Goal: Information Seeking & Learning: Find specific fact

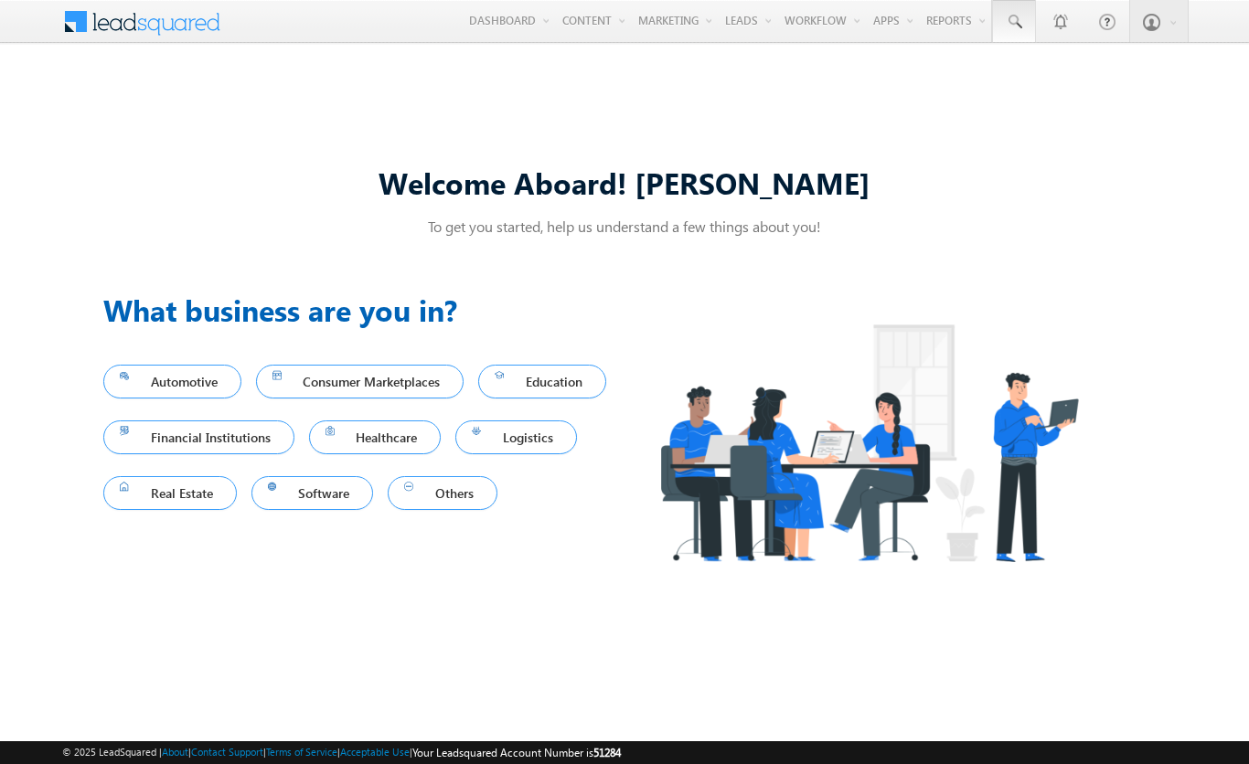
click at [1013, 22] on span at bounding box center [1014, 22] width 18 height 18
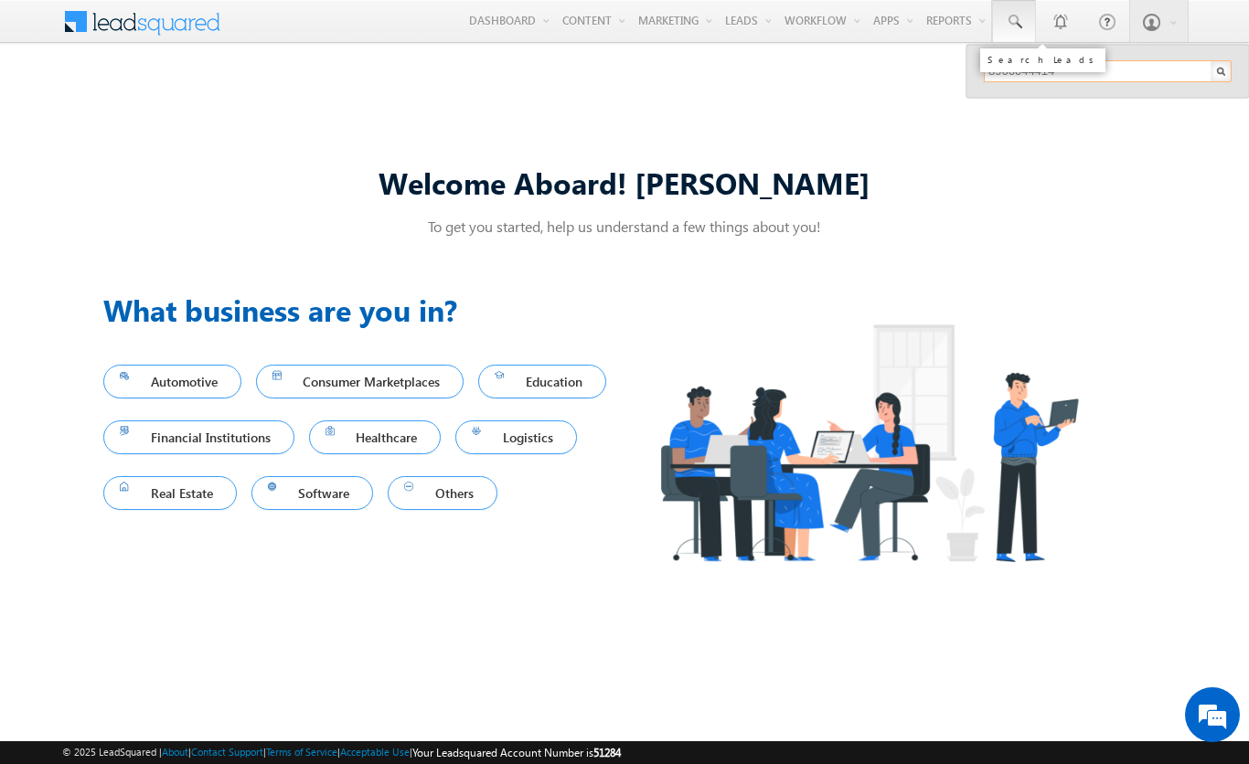
type input "8966044414"
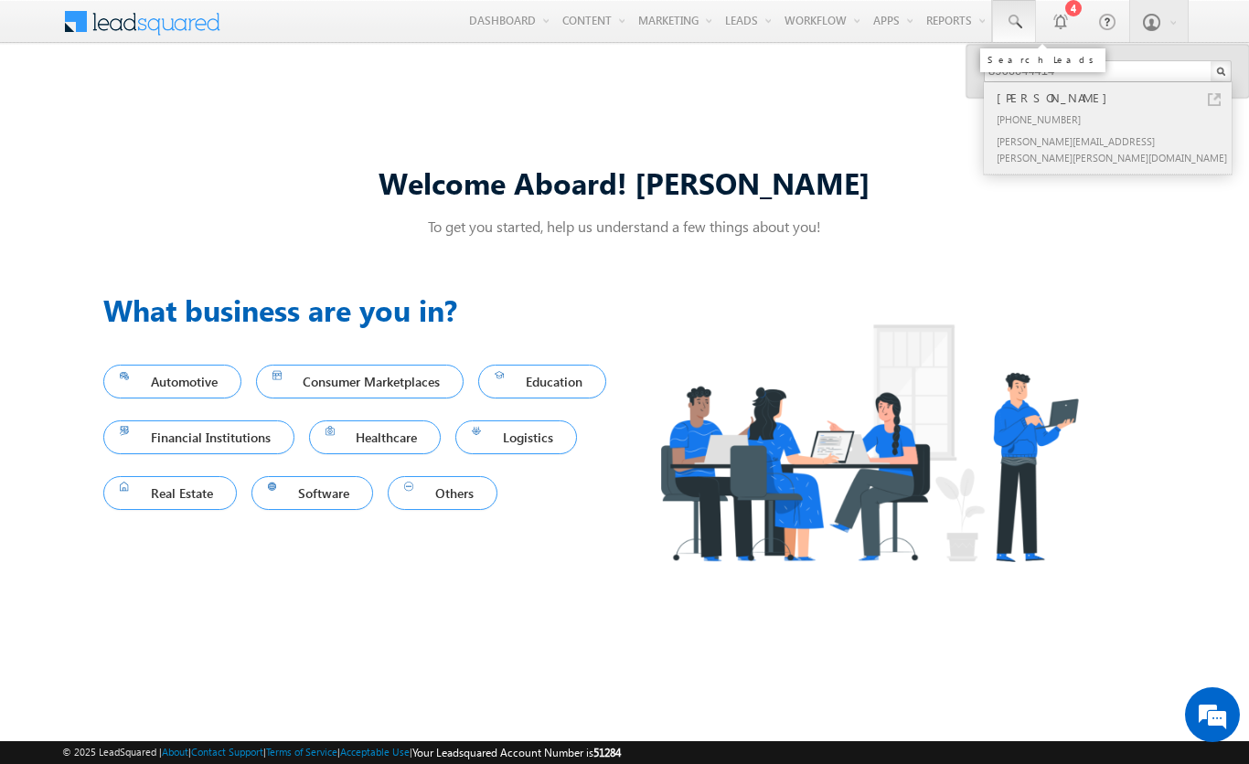
click at [1115, 98] on div "[PERSON_NAME]" at bounding box center [1115, 98] width 245 height 20
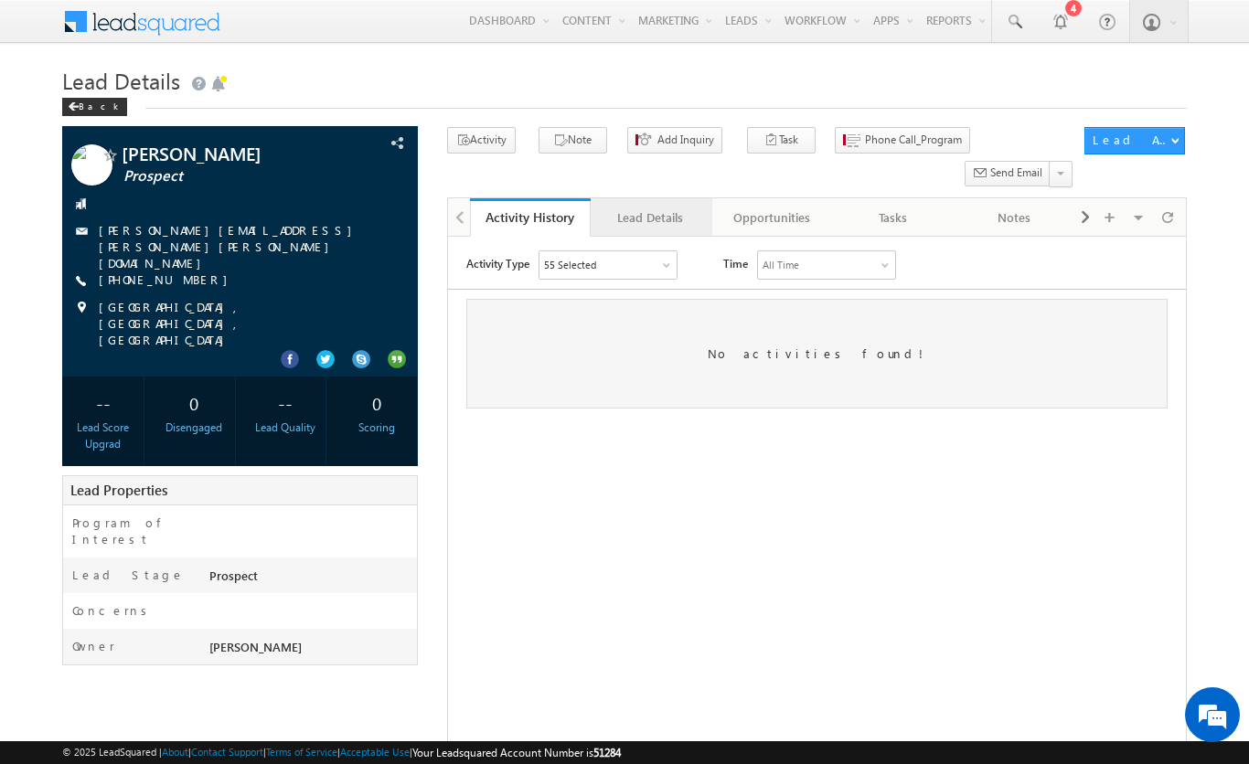
click at [650, 207] on div "Lead Details" at bounding box center [650, 218] width 90 height 22
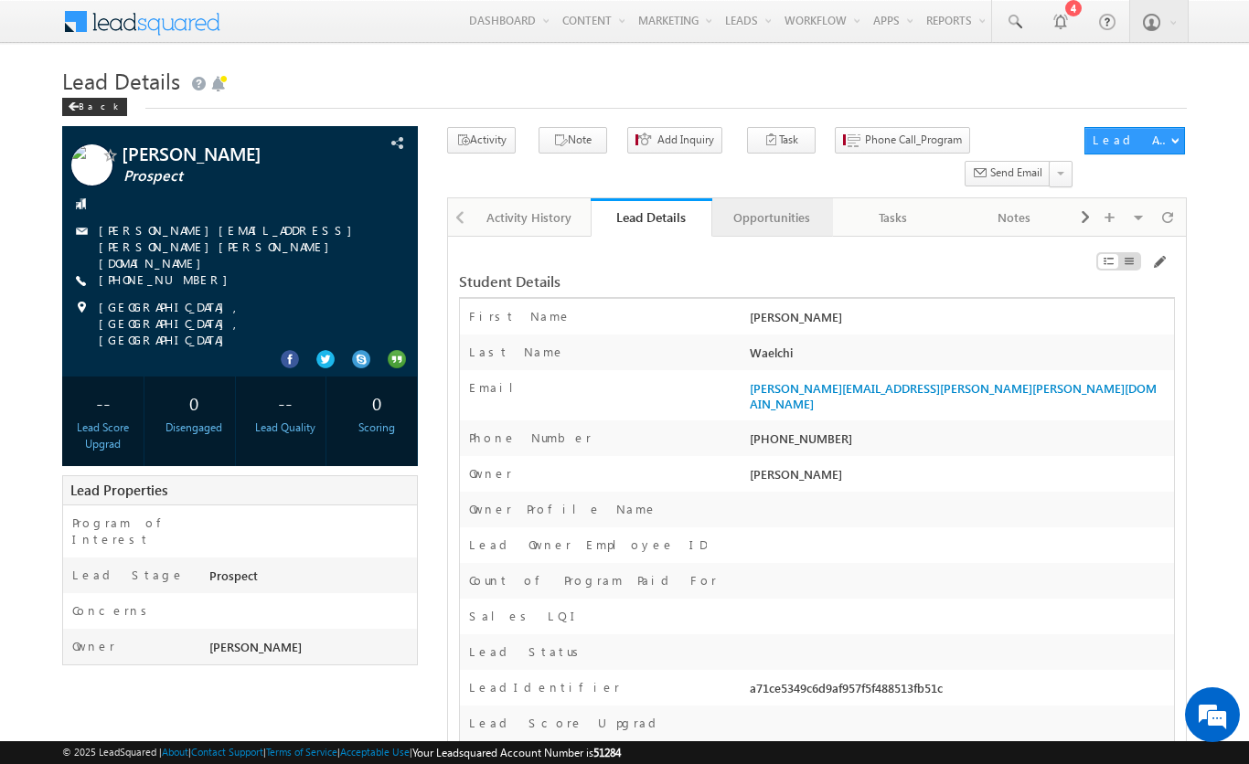
click at [771, 207] on div "Opportunities" at bounding box center [772, 218] width 90 height 22
